Goal: Transaction & Acquisition: Download file/media

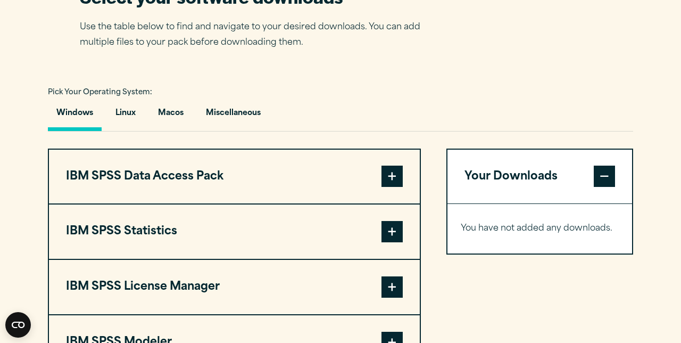
scroll to position [693, 0]
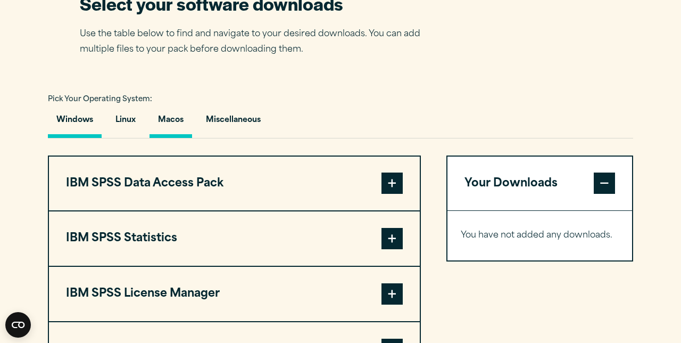
click at [184, 138] on button "Macos" at bounding box center [170, 122] width 43 height 30
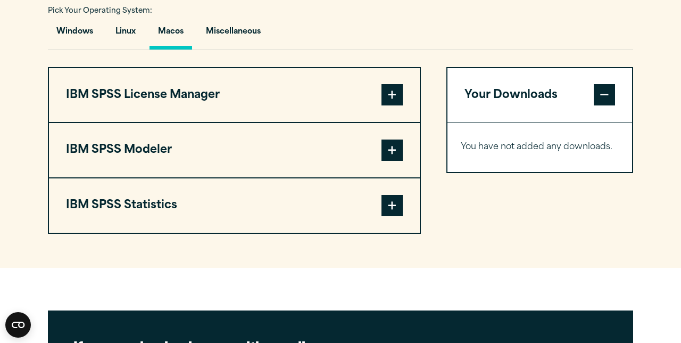
scroll to position [782, 0]
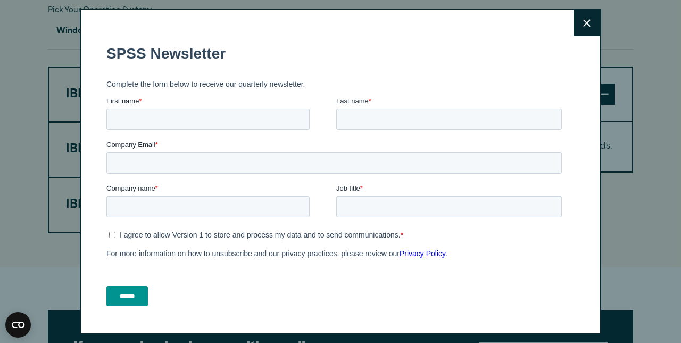
click at [590, 24] on button "Close" at bounding box center [586, 23] width 27 height 27
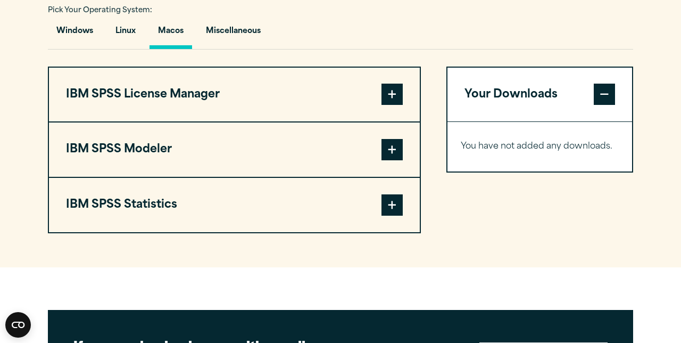
click at [394, 215] on span at bounding box center [391, 204] width 21 height 21
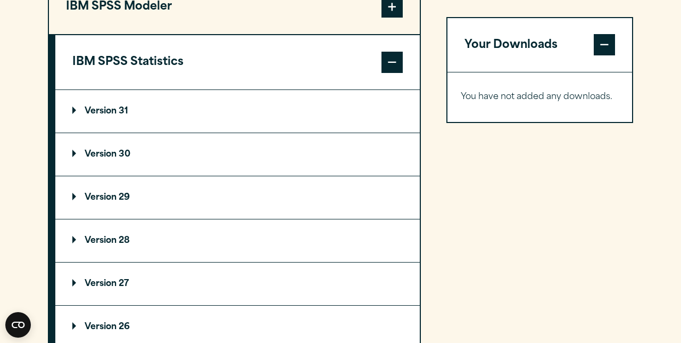
scroll to position [927, 0]
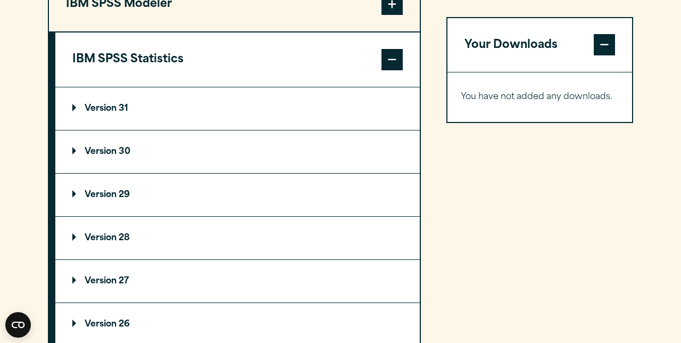
click at [153, 173] on summary "Version 30" at bounding box center [237, 151] width 364 height 43
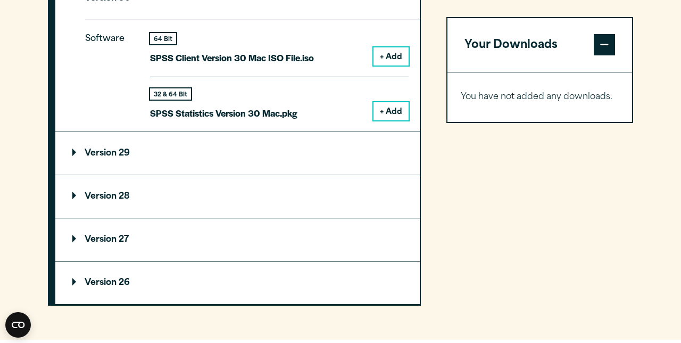
scroll to position [1067, 0]
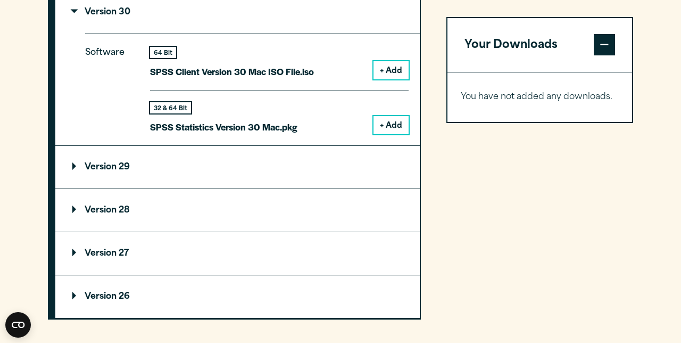
click at [394, 134] on button "+ Add" at bounding box center [390, 125] width 35 height 18
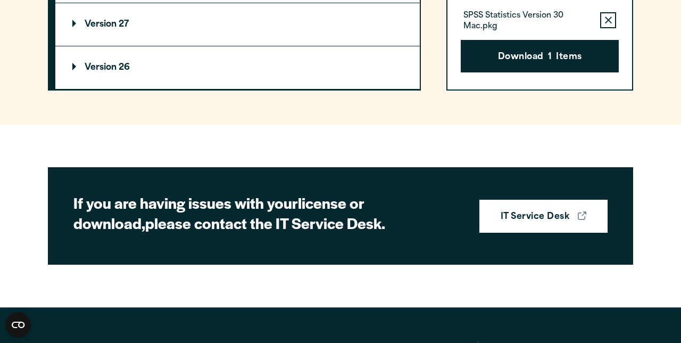
scroll to position [1293, 0]
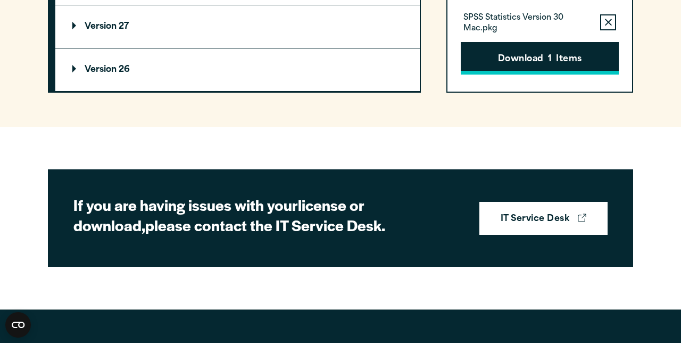
click at [504, 75] on button "Download 1 Items" at bounding box center [540, 58] width 158 height 33
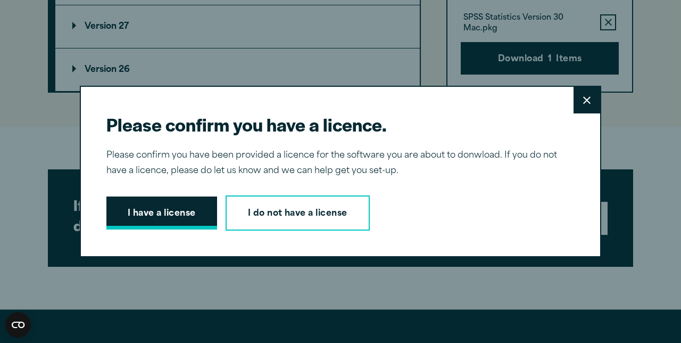
click at [171, 213] on button "I have a license" at bounding box center [161, 212] width 111 height 33
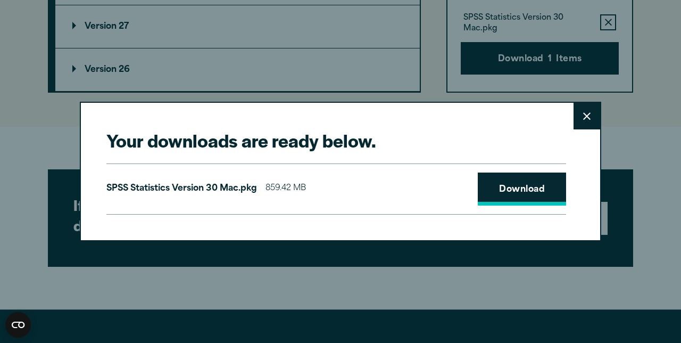
click at [508, 193] on link "Download" at bounding box center [522, 188] width 88 height 33
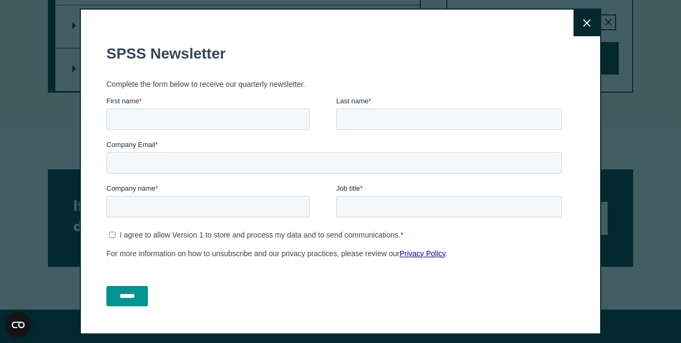
click at [587, 29] on button "Close" at bounding box center [586, 23] width 27 height 27
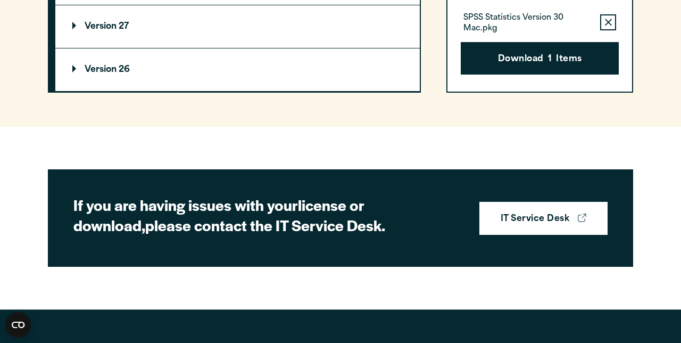
click at [618, 267] on section "If you are having issues with your license or download, please contact the IT S…" at bounding box center [340, 217] width 585 height 97
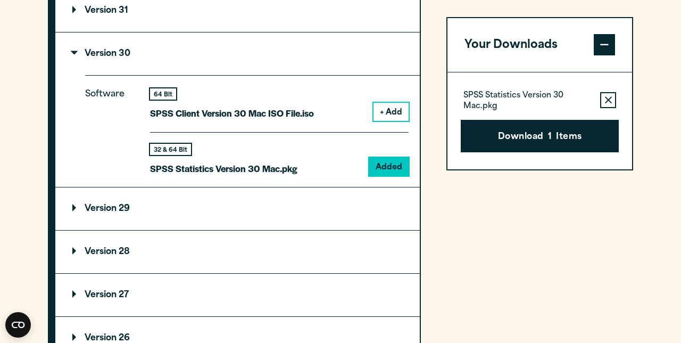
scroll to position [1047, 0]
